Goal: Transaction & Acquisition: Download file/media

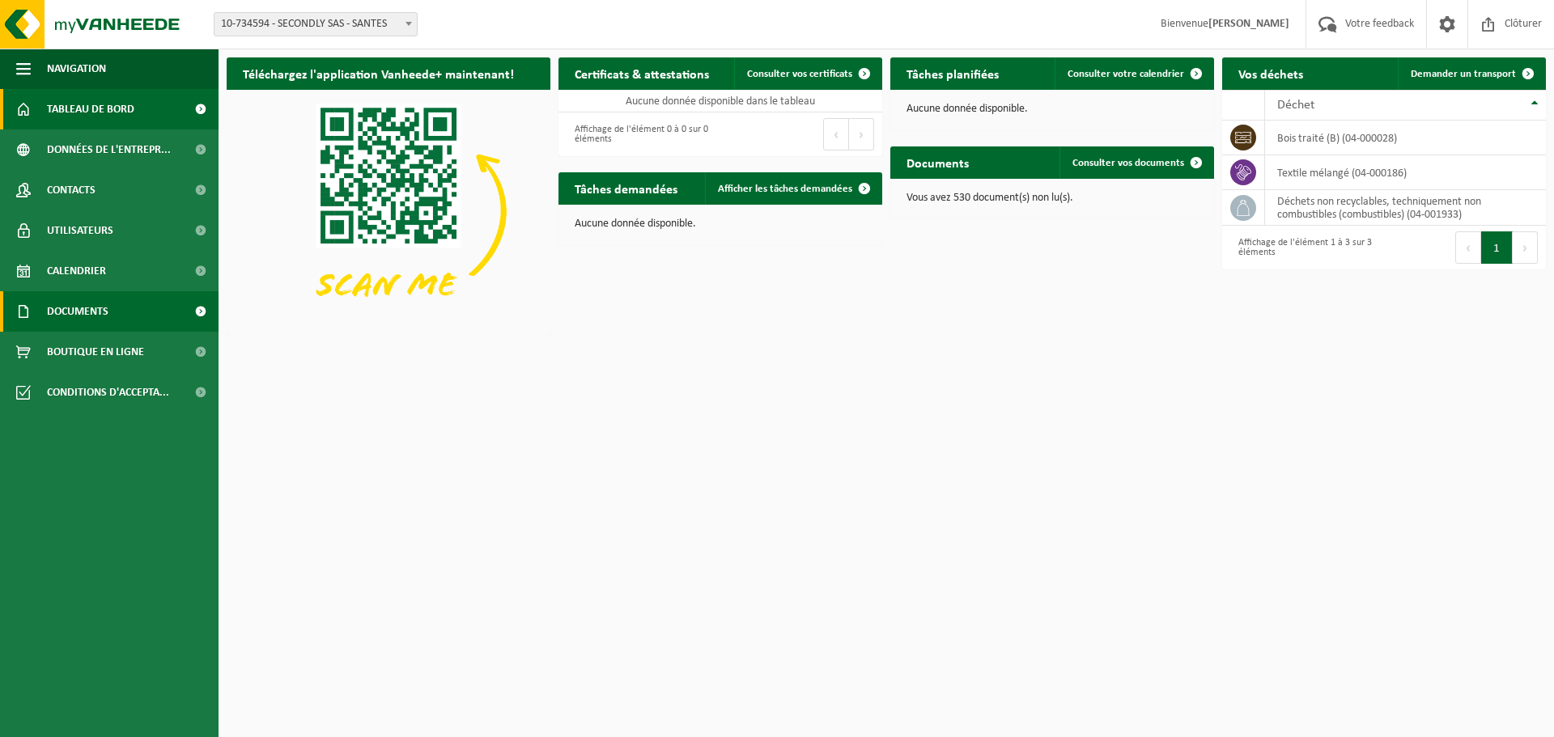
click at [119, 312] on link "Documents" at bounding box center [109, 311] width 219 height 40
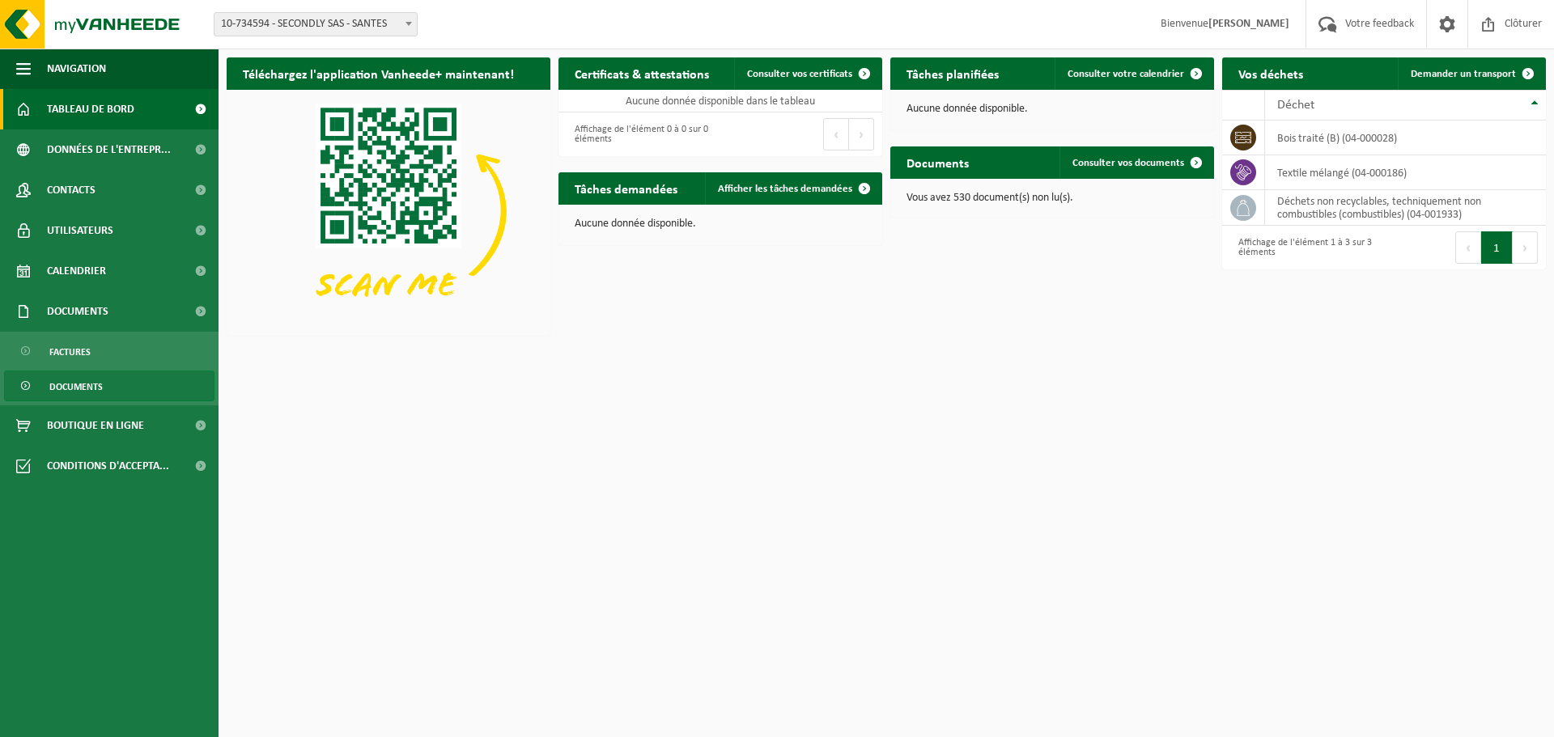
click at [117, 383] on link "Documents" at bounding box center [109, 386] width 210 height 31
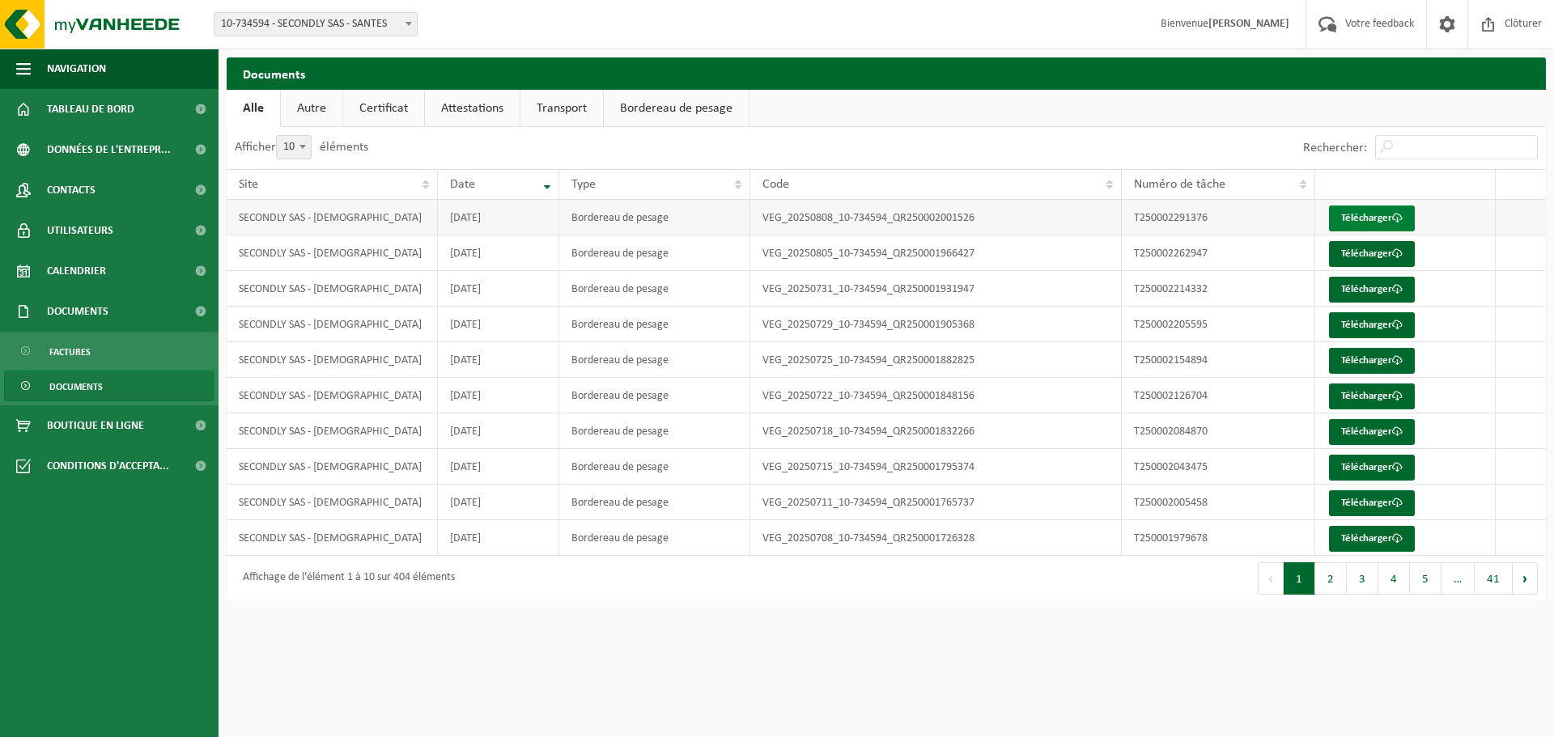
click at [1390, 212] on link "Télécharger" at bounding box center [1372, 219] width 86 height 26
click at [1375, 253] on link "Télécharger" at bounding box center [1372, 254] width 86 height 26
